Goal: Transaction & Acquisition: Download file/media

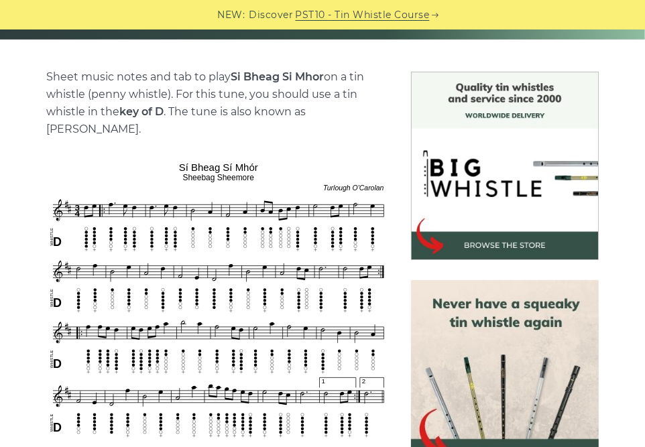
scroll to position [367, 0]
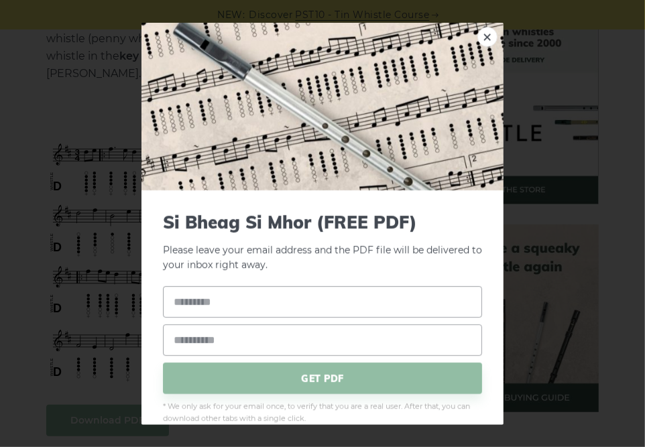
click at [212, 306] on input "text" at bounding box center [322, 302] width 319 height 32
type input "**********"
click at [247, 341] on input "email" at bounding box center [322, 341] width 319 height 32
type input "**********"
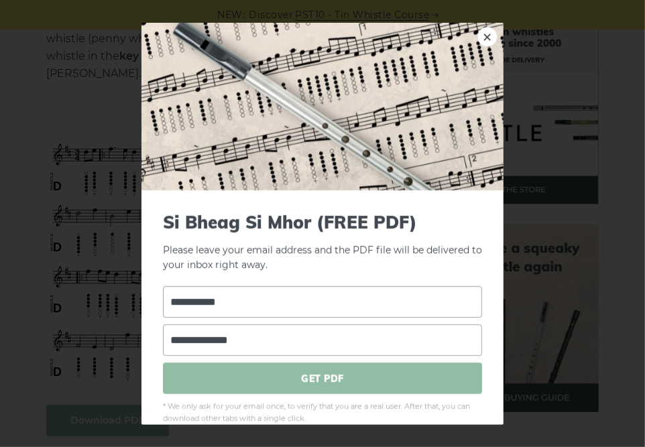
click at [302, 378] on span "GET PDF" at bounding box center [322, 379] width 319 height 32
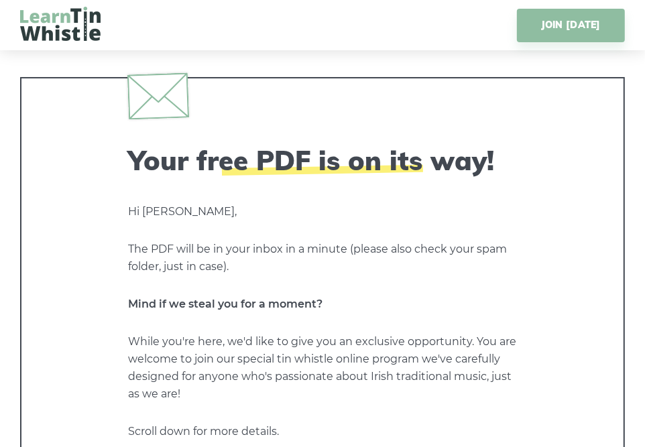
drag, startPoint x: 655, startPoint y: 23, endPoint x: 343, endPoint y: 41, distance: 313.0
click at [343, 41] on div "JOIN TODAY" at bounding box center [474, 26] width 302 height 34
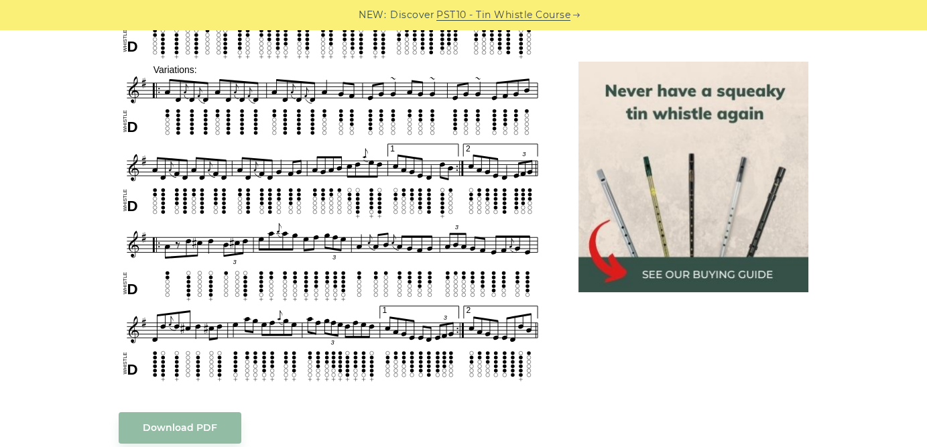
scroll to position [870, 0]
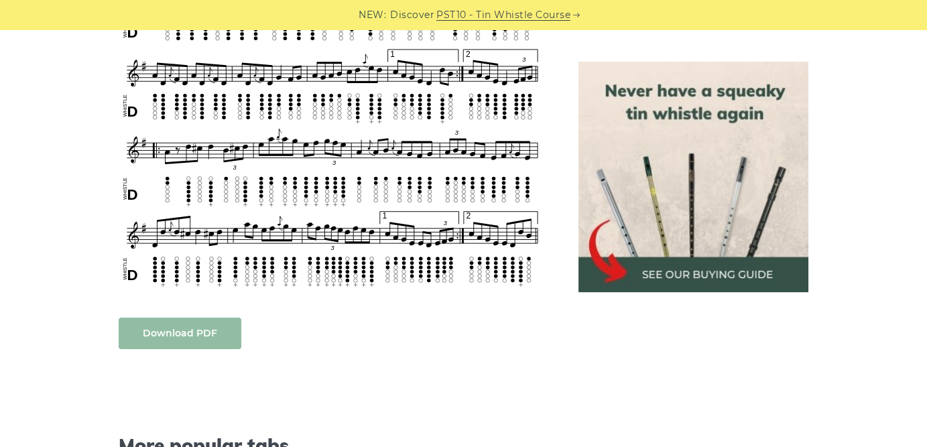
click at [166, 322] on link "Download PDF" at bounding box center [180, 334] width 123 height 32
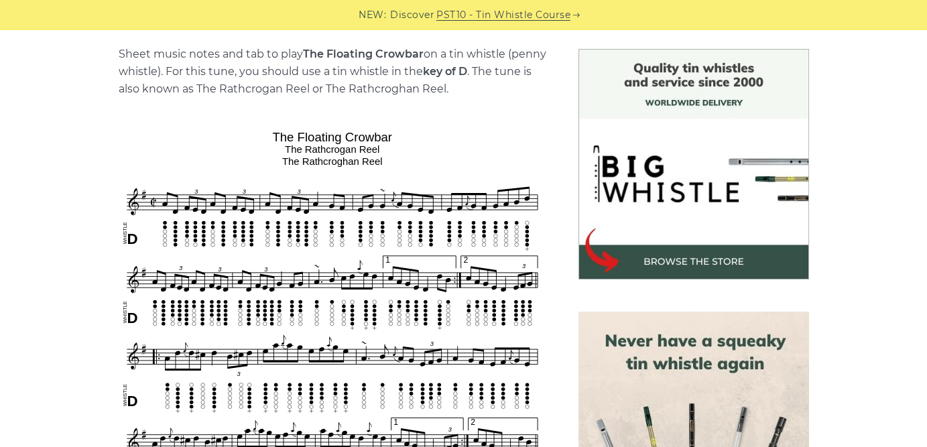
scroll to position [0, 0]
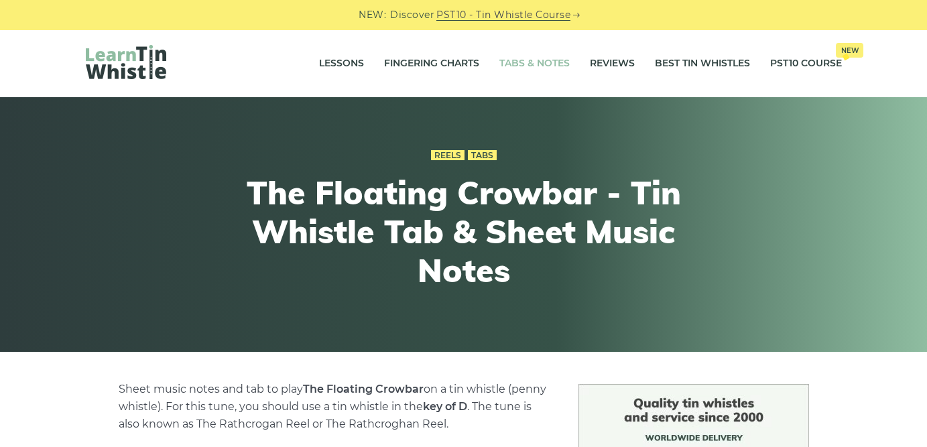
click at [521, 61] on link "Tabs & Notes" at bounding box center [535, 64] width 70 height 34
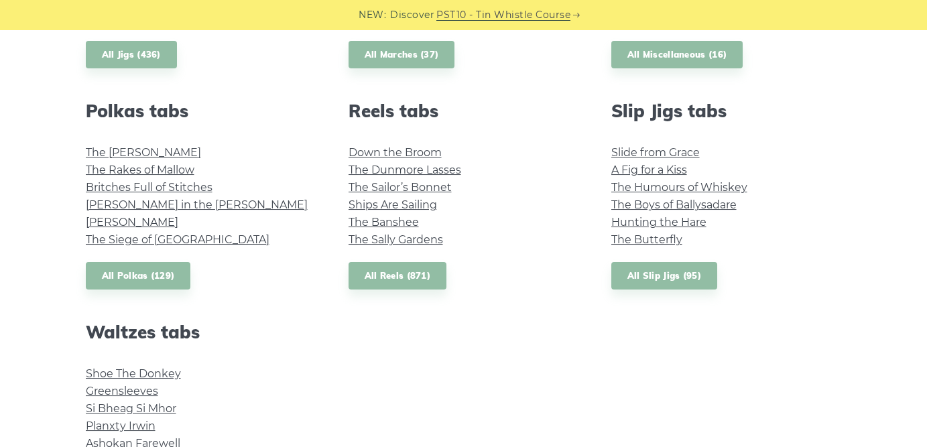
scroll to position [856, 0]
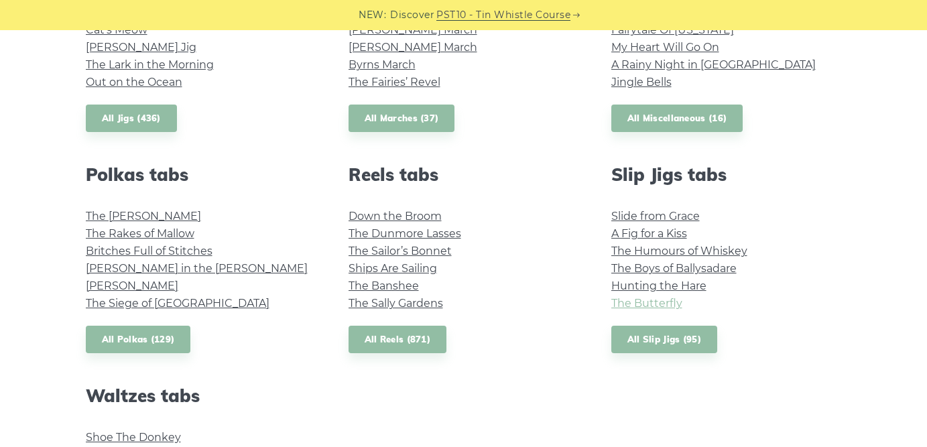
click at [649, 302] on link "The Butterfly" at bounding box center [647, 303] width 71 height 13
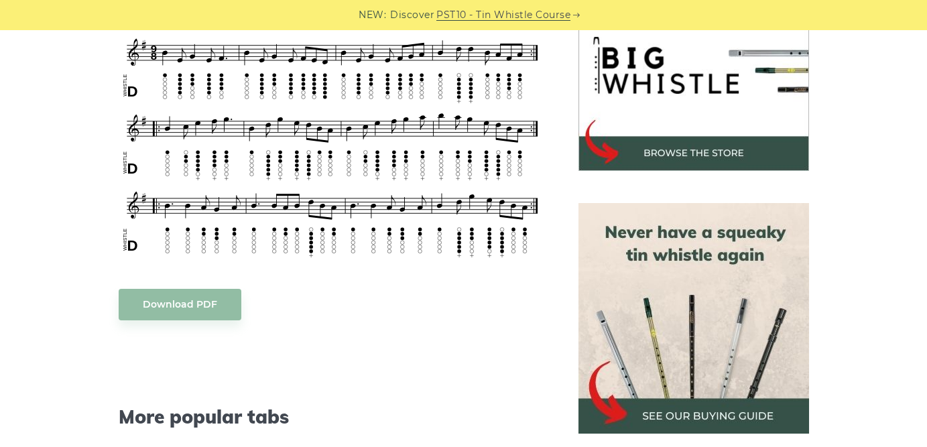
scroll to position [469, 0]
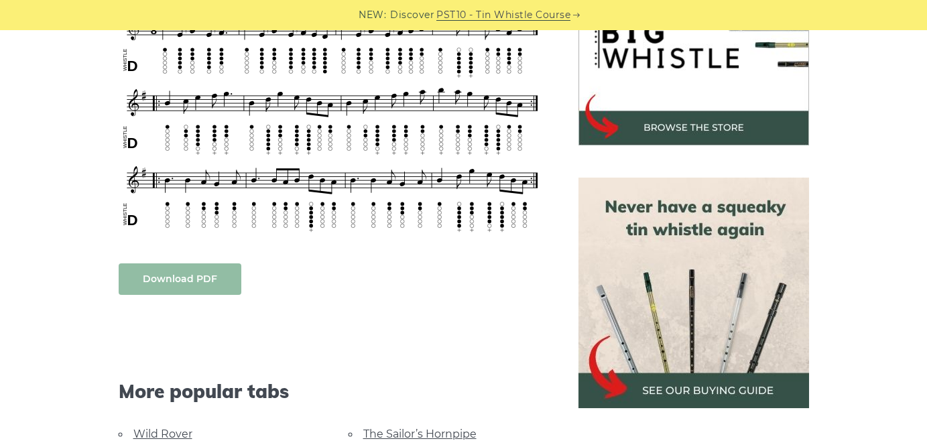
click at [177, 279] on link "Download PDF" at bounding box center [180, 280] width 123 height 32
